Goal: Check status

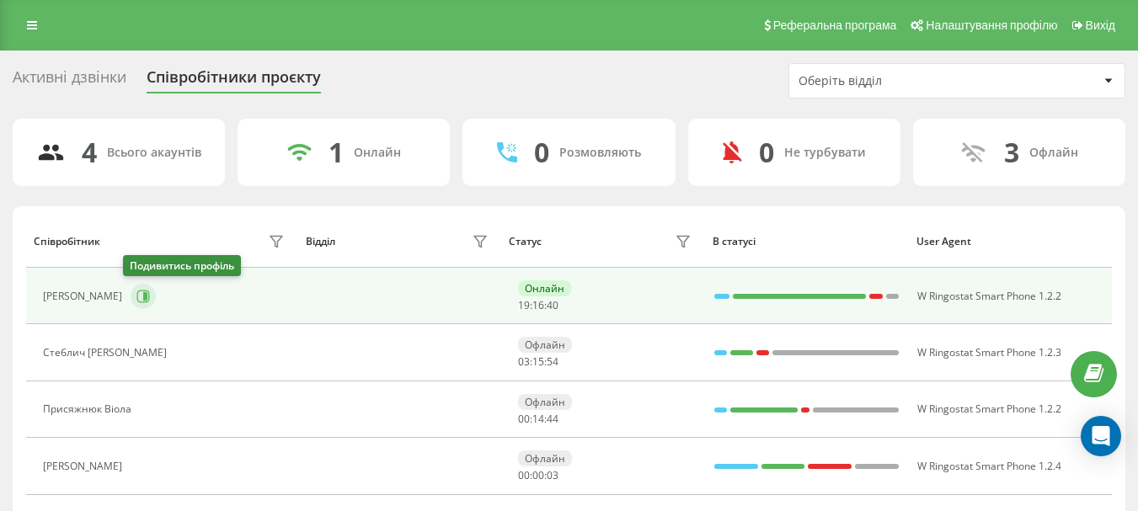
click at [140, 306] on button at bounding box center [143, 296] width 25 height 25
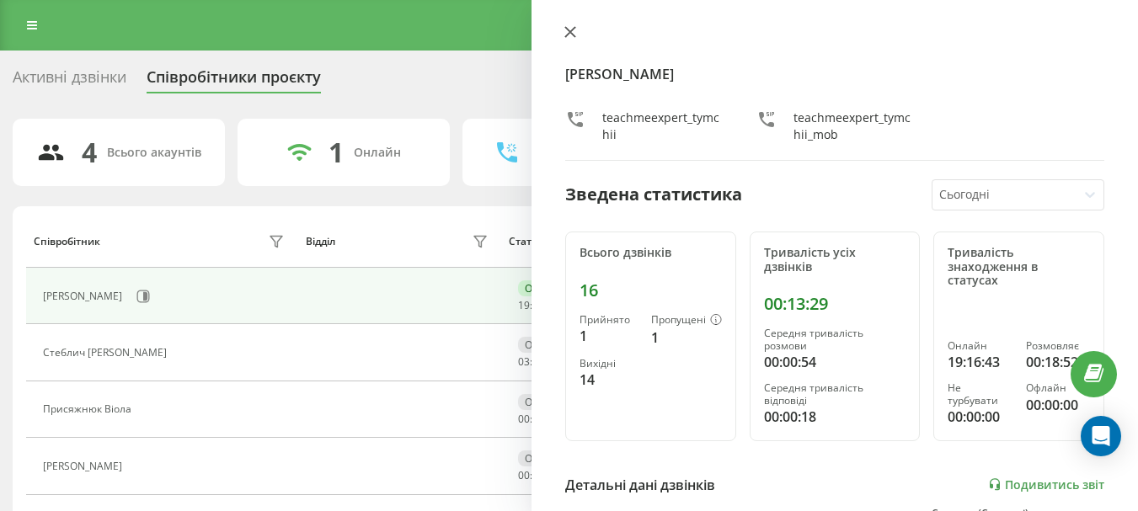
click at [570, 30] on icon at bounding box center [570, 32] width 12 height 12
